Goal: Task Accomplishment & Management: Use online tool/utility

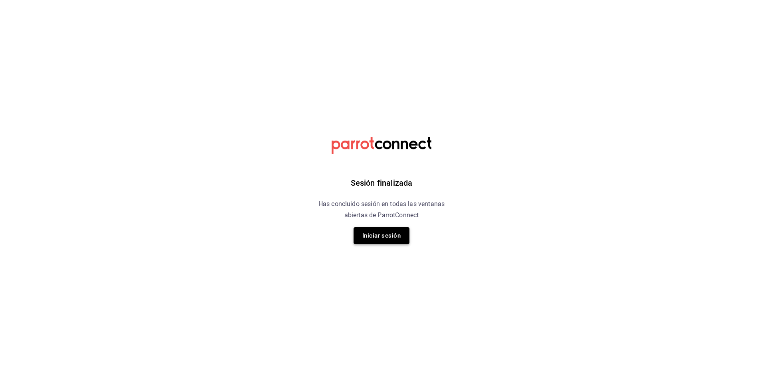
click at [371, 241] on button "Iniciar sesión" at bounding box center [382, 235] width 56 height 17
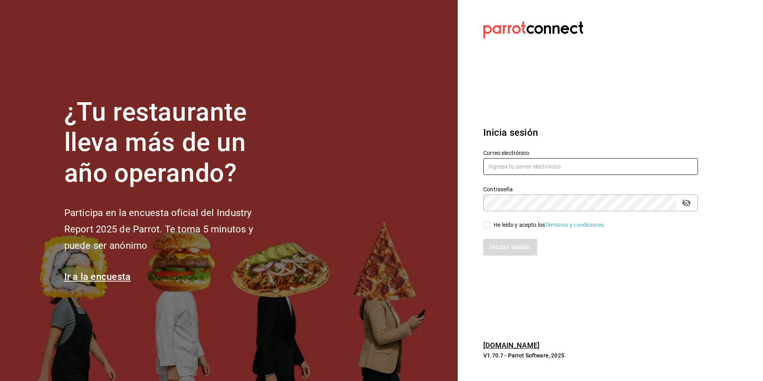
type input "[EMAIL_ADDRESS][PERSON_NAME][DOMAIN_NAME]"
click at [486, 224] on input "He leído y acepto los Términos y condiciones." at bounding box center [486, 225] width 7 height 7
checkbox input "true"
click at [507, 246] on button "Iniciar sesión" at bounding box center [510, 247] width 54 height 17
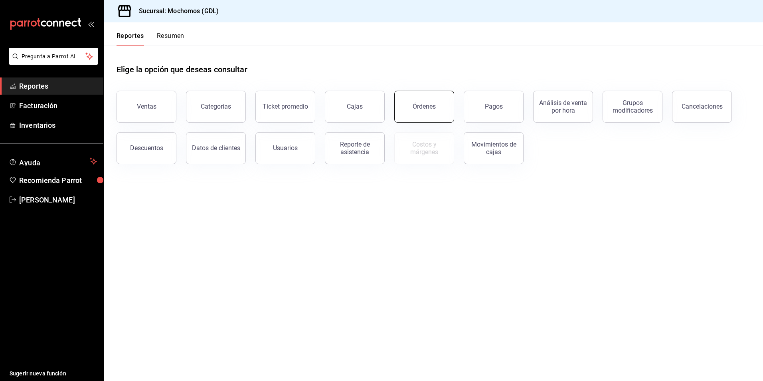
drag, startPoint x: 418, startPoint y: 101, endPoint x: 421, endPoint y: 97, distance: 5.1
click at [419, 101] on button "Órdenes" at bounding box center [424, 107] width 60 height 32
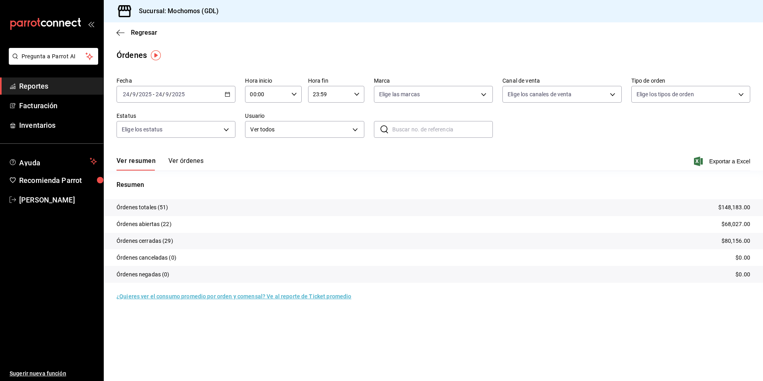
click at [227, 95] on icon "button" at bounding box center [228, 94] width 6 height 6
click at [127, 114] on span "Hoy" at bounding box center [154, 118] width 62 height 8
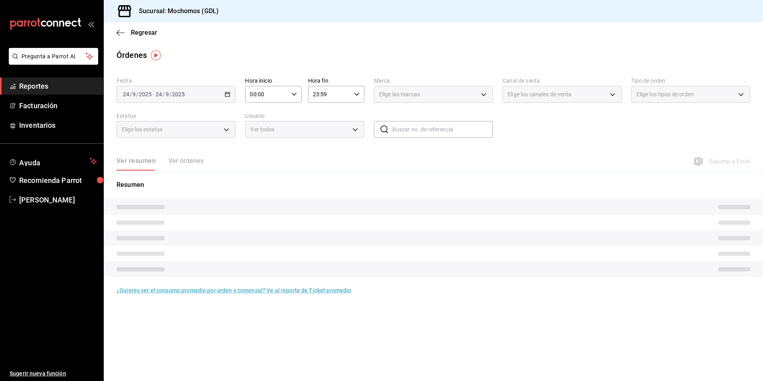
click at [276, 92] on input "00:00" at bounding box center [266, 94] width 43 height 16
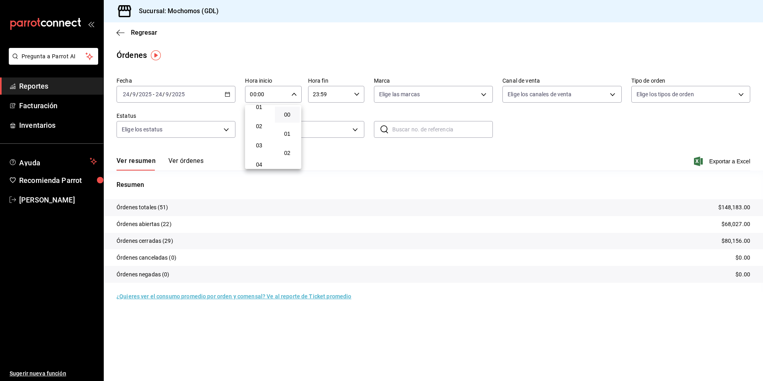
scroll to position [40, 0]
click at [258, 152] on span "04" at bounding box center [259, 151] width 16 height 6
type input "04:00"
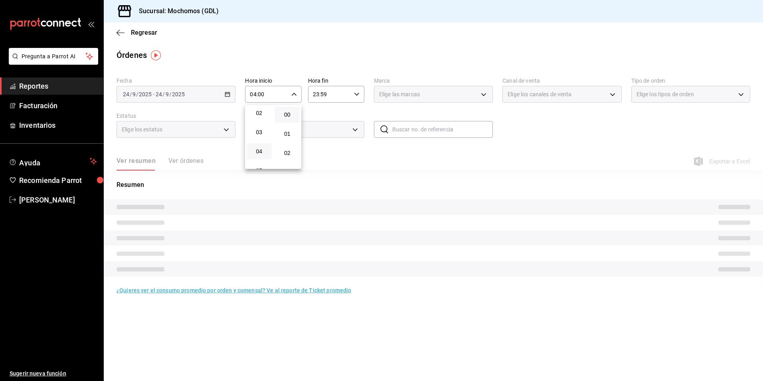
click at [390, 95] on div at bounding box center [381, 190] width 763 height 381
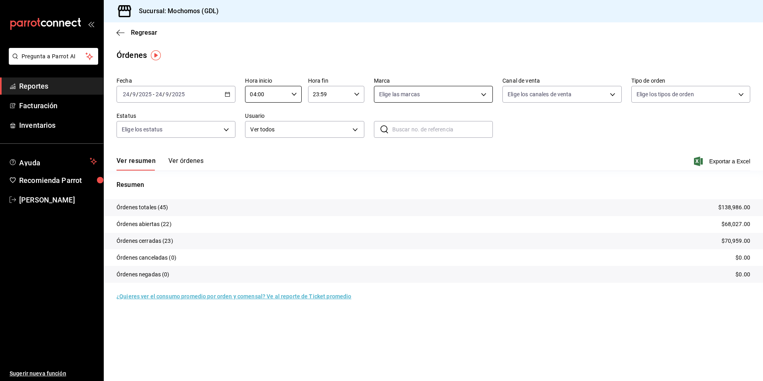
click at [388, 97] on body "Pregunta a Parrot AI Reportes Facturación Inventarios Ayuda Recomienda Parrot A…" at bounding box center [381, 190] width 763 height 381
drag, startPoint x: 396, startPoint y: 150, endPoint x: 407, endPoint y: 154, distance: 11.8
click at [398, 150] on span "Mochomos (GDL)" at bounding box center [442, 152] width 93 height 8
type input "36c25d4a-7cb0-456c-a434-e981d54830bc"
checkbox input "true"
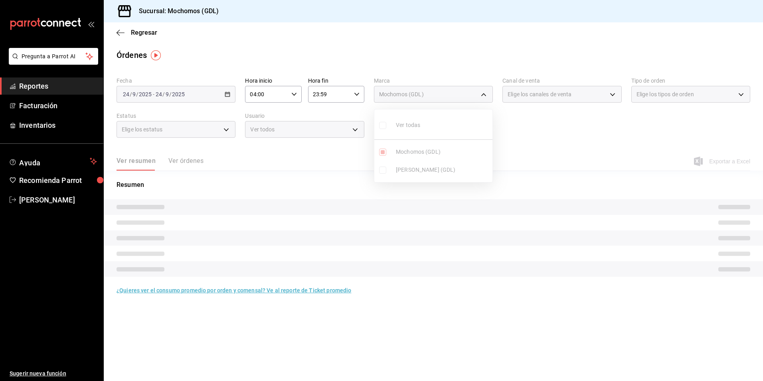
click at [508, 97] on div at bounding box center [381, 190] width 763 height 381
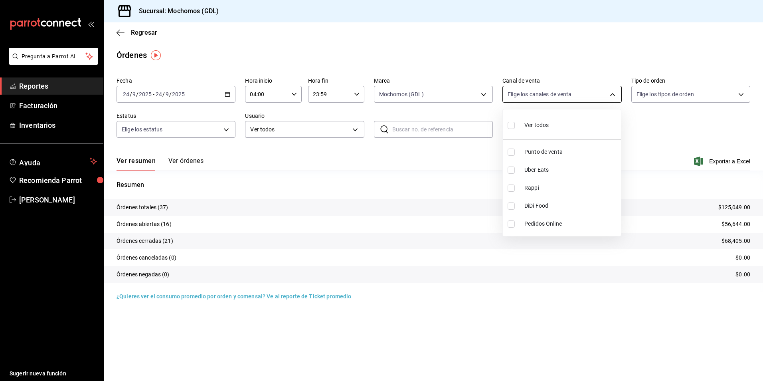
click at [510, 98] on body "Pregunta a Parrot AI Reportes Facturación Inventarios Ayuda Recomienda Parrot A…" at bounding box center [381, 190] width 763 height 381
click at [524, 127] on span "Ver todos" at bounding box center [536, 125] width 24 height 8
type input "PARROT,UBER_EATS,RAPPI,DIDI_FOOD,ONLINE"
checkbox input "true"
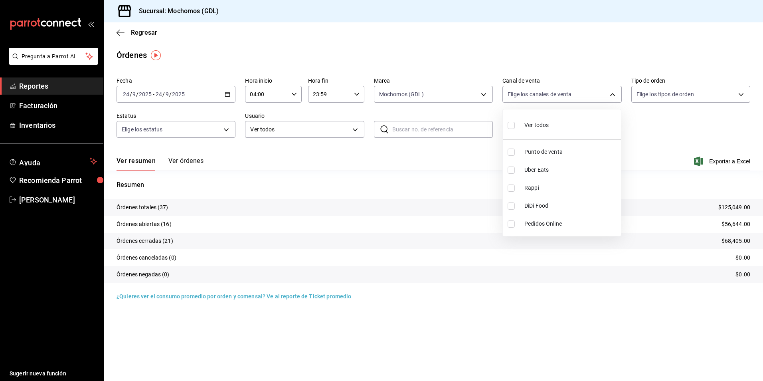
checkbox input "true"
click at [643, 96] on div at bounding box center [381, 190] width 763 height 381
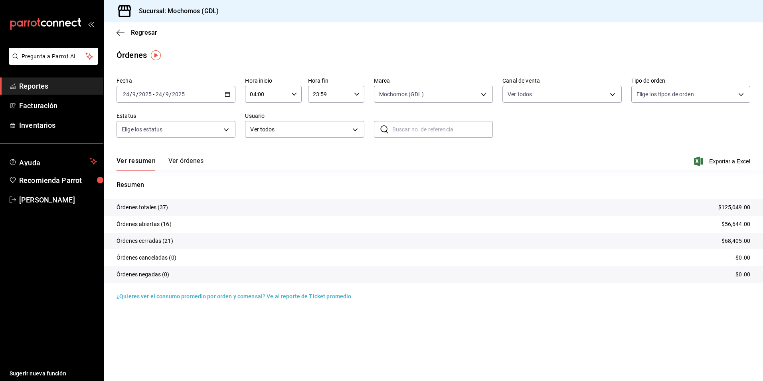
click at [643, 96] on body "Pregunta a Parrot AI Reportes Facturación Inventarios Ayuda Recomienda Parrot A…" at bounding box center [381, 190] width 763 height 381
click at [649, 118] on div "Ver todos" at bounding box center [657, 124] width 41 height 17
type input "c3d0baef-30c0-4718-9d76-caab43e27316,13c4cc4a-99d2-42c0-ba96-c3de8c08c13d,7b791…"
checkbox input "true"
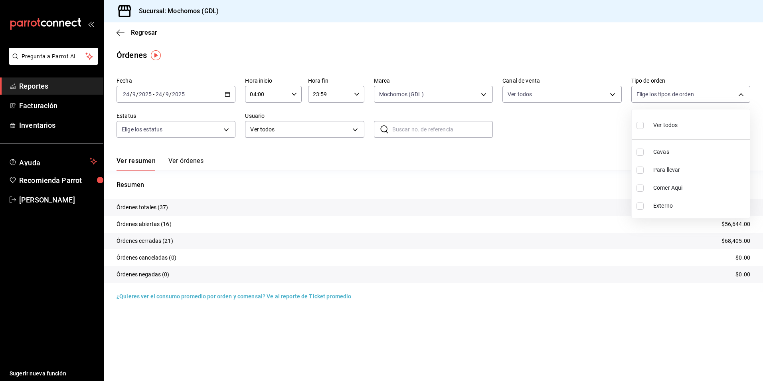
checkbox input "true"
click at [201, 129] on div at bounding box center [381, 190] width 763 height 381
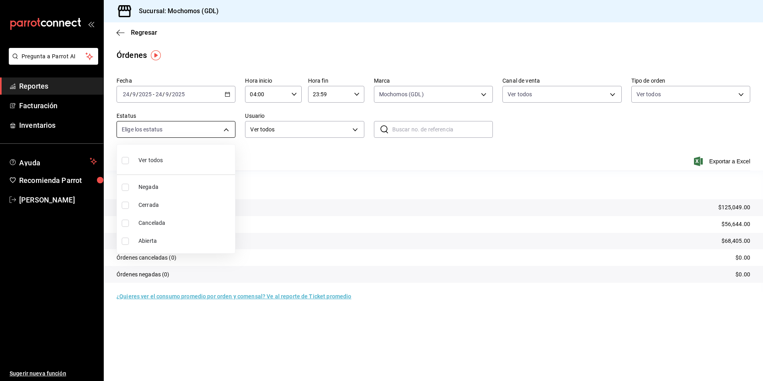
click at [184, 136] on body "Pregunta a Parrot AI Reportes Facturación Inventarios Ayuda Recomienda Parrot A…" at bounding box center [381, 190] width 763 height 381
click at [179, 164] on li "Ver todos" at bounding box center [176, 160] width 118 height 24
type input "DENIED,FINISHED,CANCELED,OPEN"
checkbox input "true"
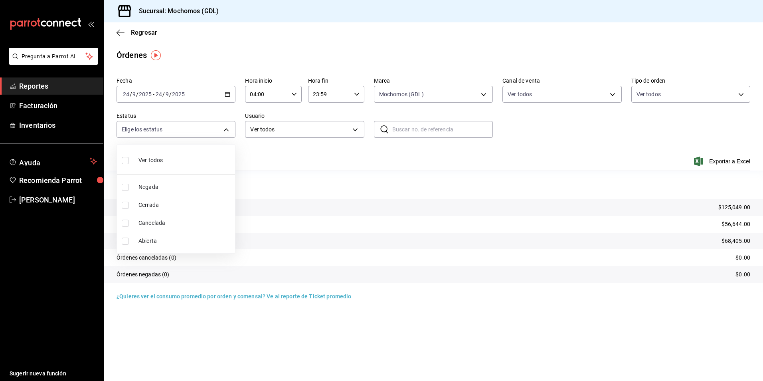
checkbox input "true"
click at [557, 138] on div at bounding box center [381, 190] width 763 height 381
